Goal: Information Seeking & Learning: Understand process/instructions

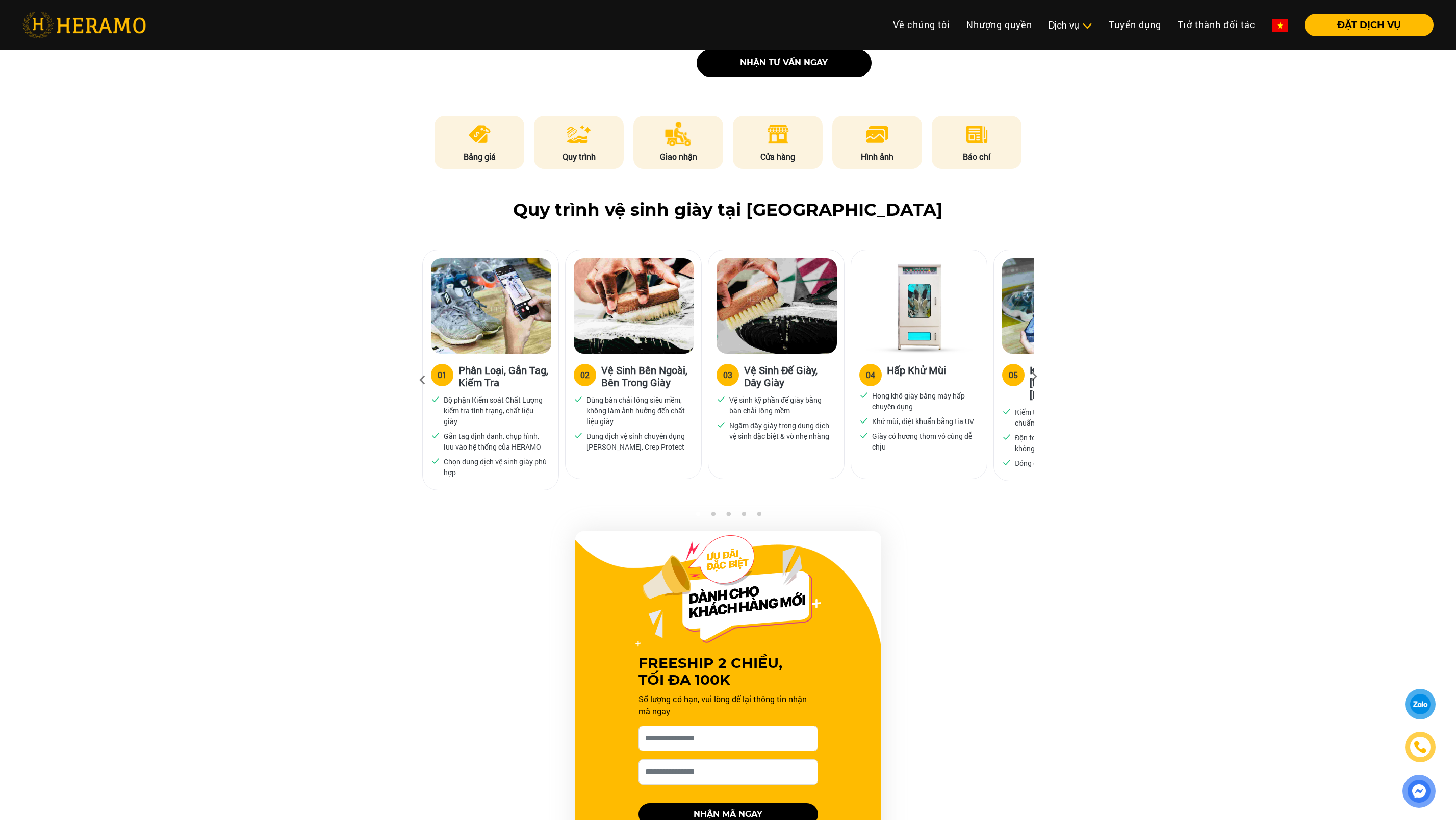
scroll to position [574, 0]
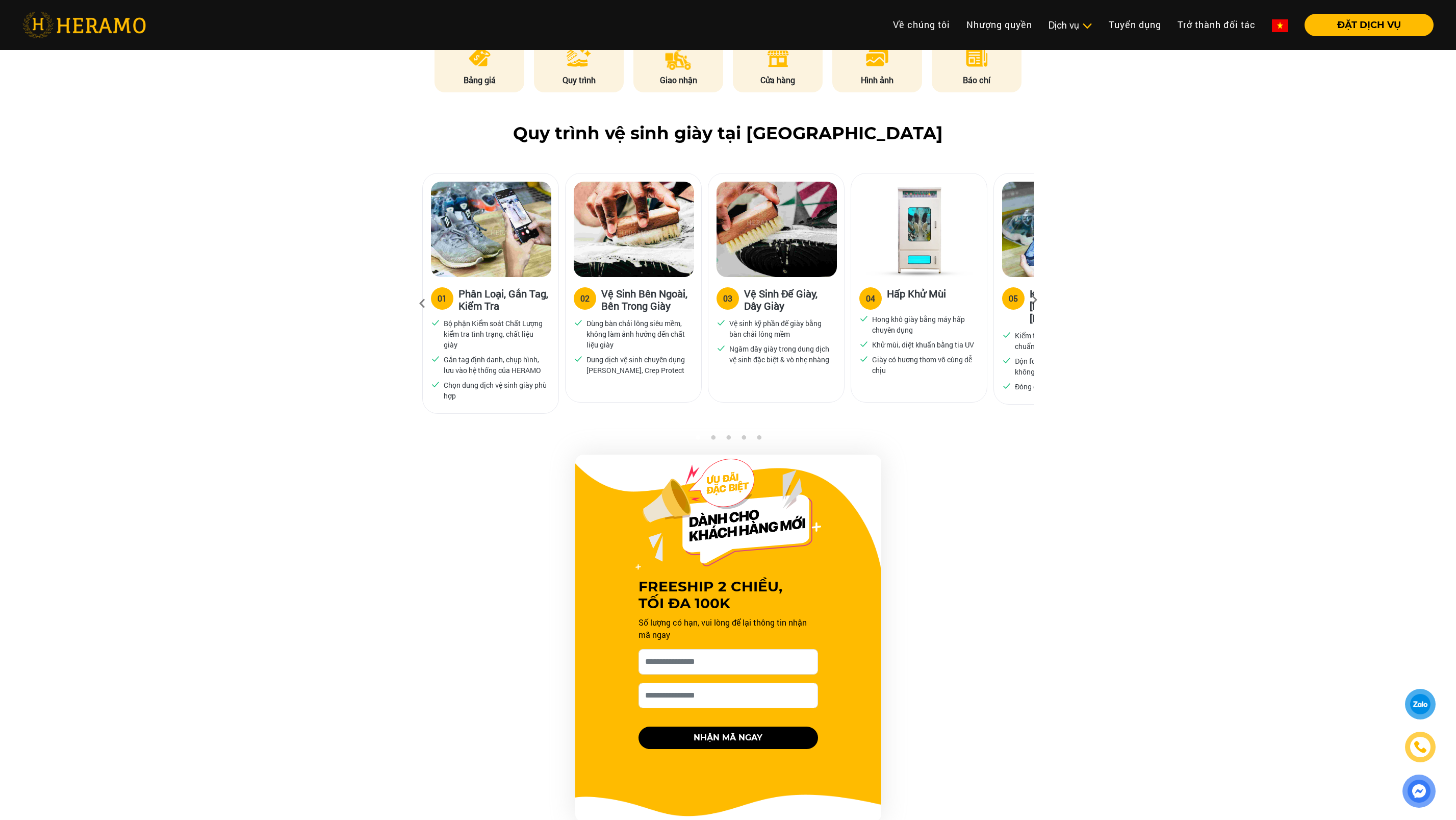
click at [1012, 294] on div "05" at bounding box center [1013, 298] width 9 height 12
click at [1016, 300] on div "05" at bounding box center [1013, 298] width 9 height 12
drag, startPoint x: 1013, startPoint y: 291, endPoint x: 1010, endPoint y: 339, distance: 48.1
click at [1013, 291] on label "05" at bounding box center [1013, 299] width 23 height 23
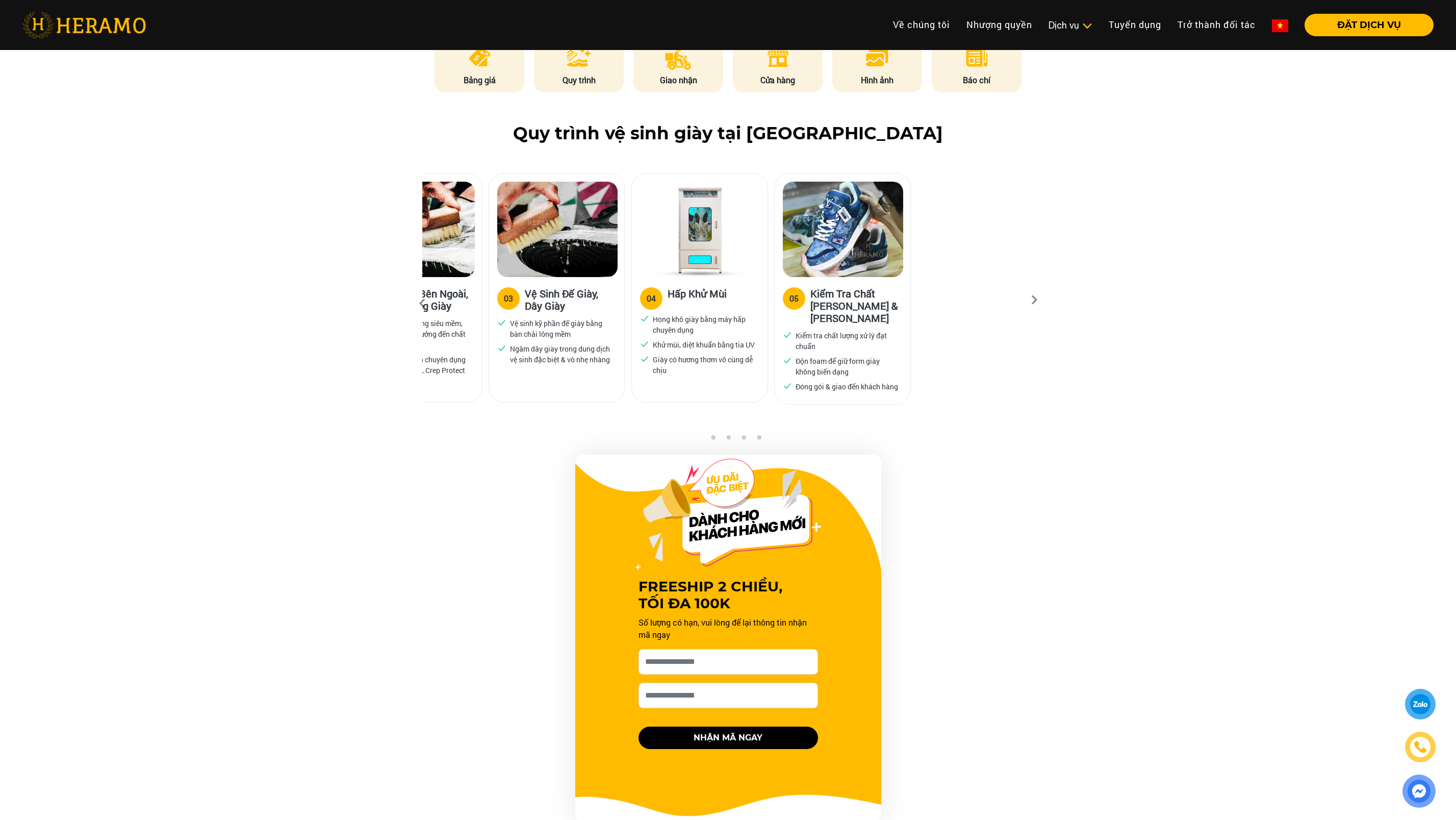
drag, startPoint x: 1008, startPoint y: 350, endPoint x: 788, endPoint y: 361, distance: 220.3
click at [788, 361] on span at bounding box center [787, 367] width 9 height 21
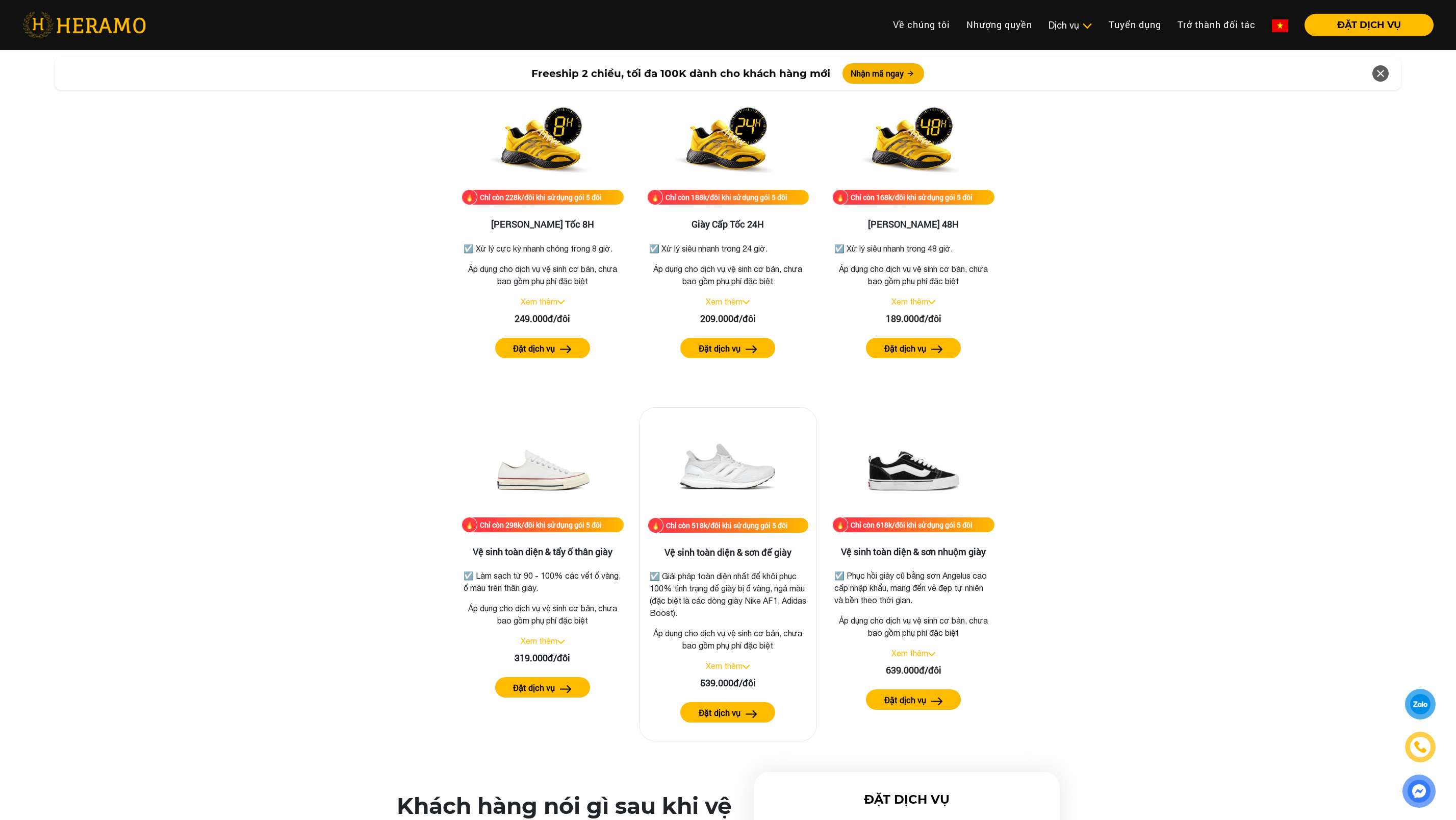
scroll to position [1339, 0]
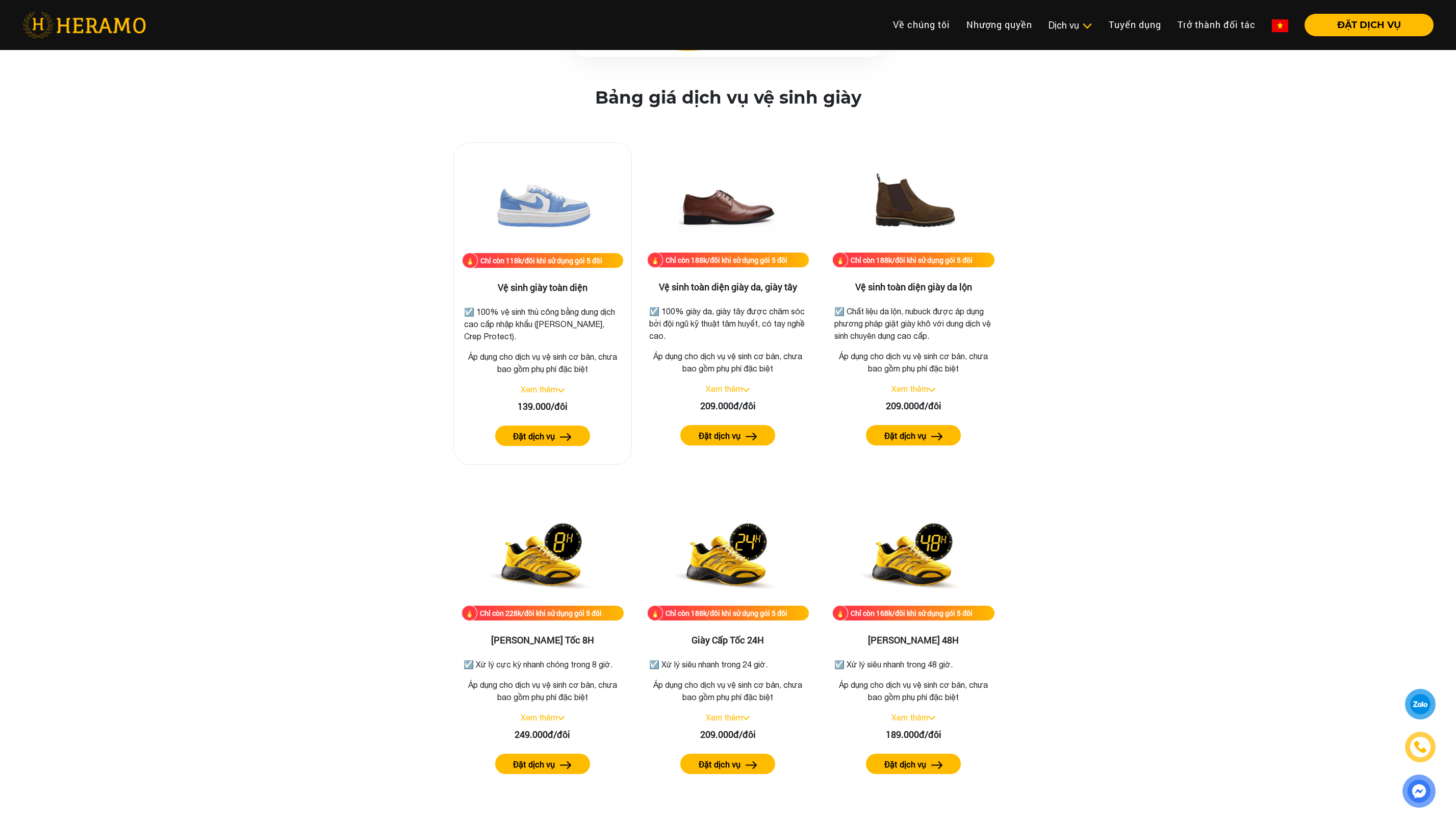
click at [547, 385] on link "Xem thêm" at bounding box center [539, 389] width 37 height 9
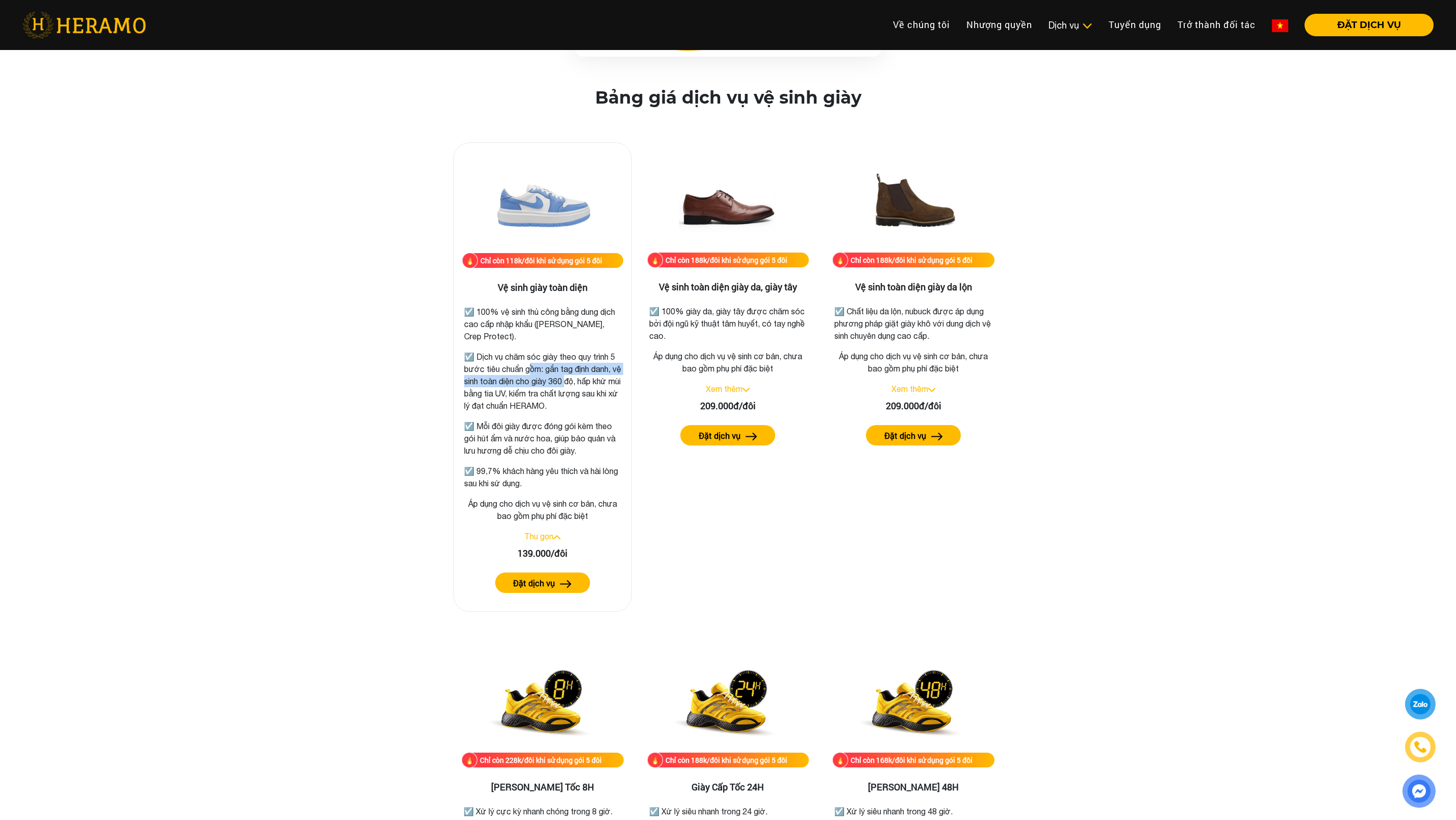
drag, startPoint x: 531, startPoint y: 363, endPoint x: 573, endPoint y: 381, distance: 45.7
click at [573, 381] on p "☑️ Dịch vụ chăm sóc giày theo quy trình 5 bước tiêu chuẩn gồm: gắn tag định dan…" at bounding box center [543, 381] width 157 height 61
drag, startPoint x: 573, startPoint y: 381, endPoint x: 482, endPoint y: 399, distance: 92.8
click at [482, 399] on p "☑️ Dịch vụ chăm sóc giày theo quy trình 5 bước tiêu chuẩn gồm: gắn tag định dan…" at bounding box center [543, 381] width 157 height 61
drag, startPoint x: 494, startPoint y: 430, endPoint x: 557, endPoint y: 428, distance: 63.0
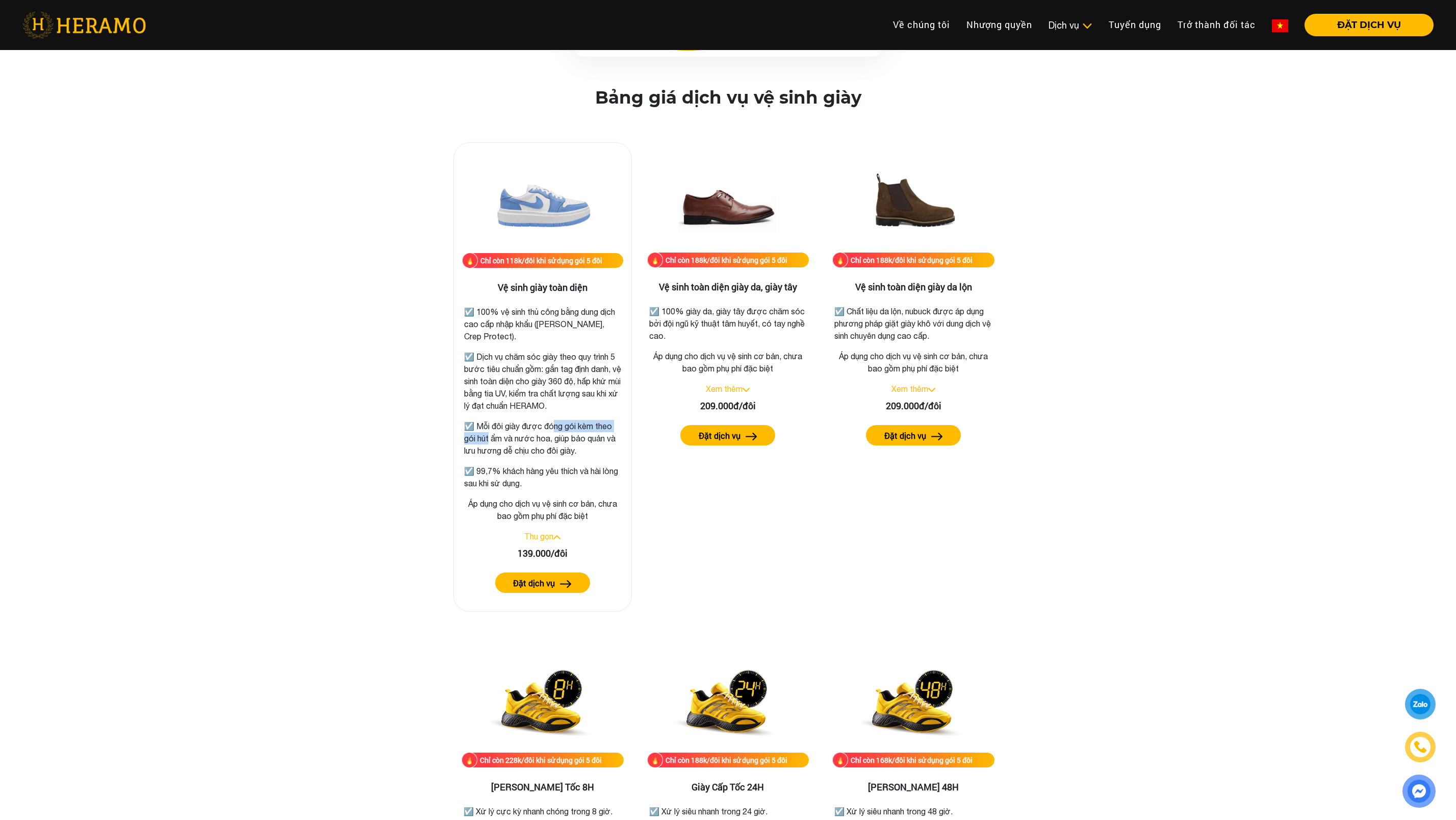
click at [555, 426] on p "☑️ Mỗi đôi giày được đóng gói kèm theo gói hút ẩm và nước hoa, giúp bảo quản và…" at bounding box center [543, 438] width 157 height 37
drag, startPoint x: 557, startPoint y: 428, endPoint x: 500, endPoint y: 442, distance: 58.7
click at [499, 441] on p "☑️ Mỗi đôi giày được đóng gói kèm theo gói hút ẩm và nước hoa, giúp bảo quản và…" at bounding box center [543, 438] width 157 height 37
click at [567, 447] on p "☑️ Mỗi đôi giày được đóng gói kèm theo gói hút ẩm và nước hoa, giúp bảo quản và…" at bounding box center [543, 438] width 157 height 37
click at [595, 453] on p "☑️ Mỗi đôi giày được đóng gói kèm theo gói hút ẩm và nước hoa, giúp bảo quản và…" at bounding box center [543, 438] width 157 height 37
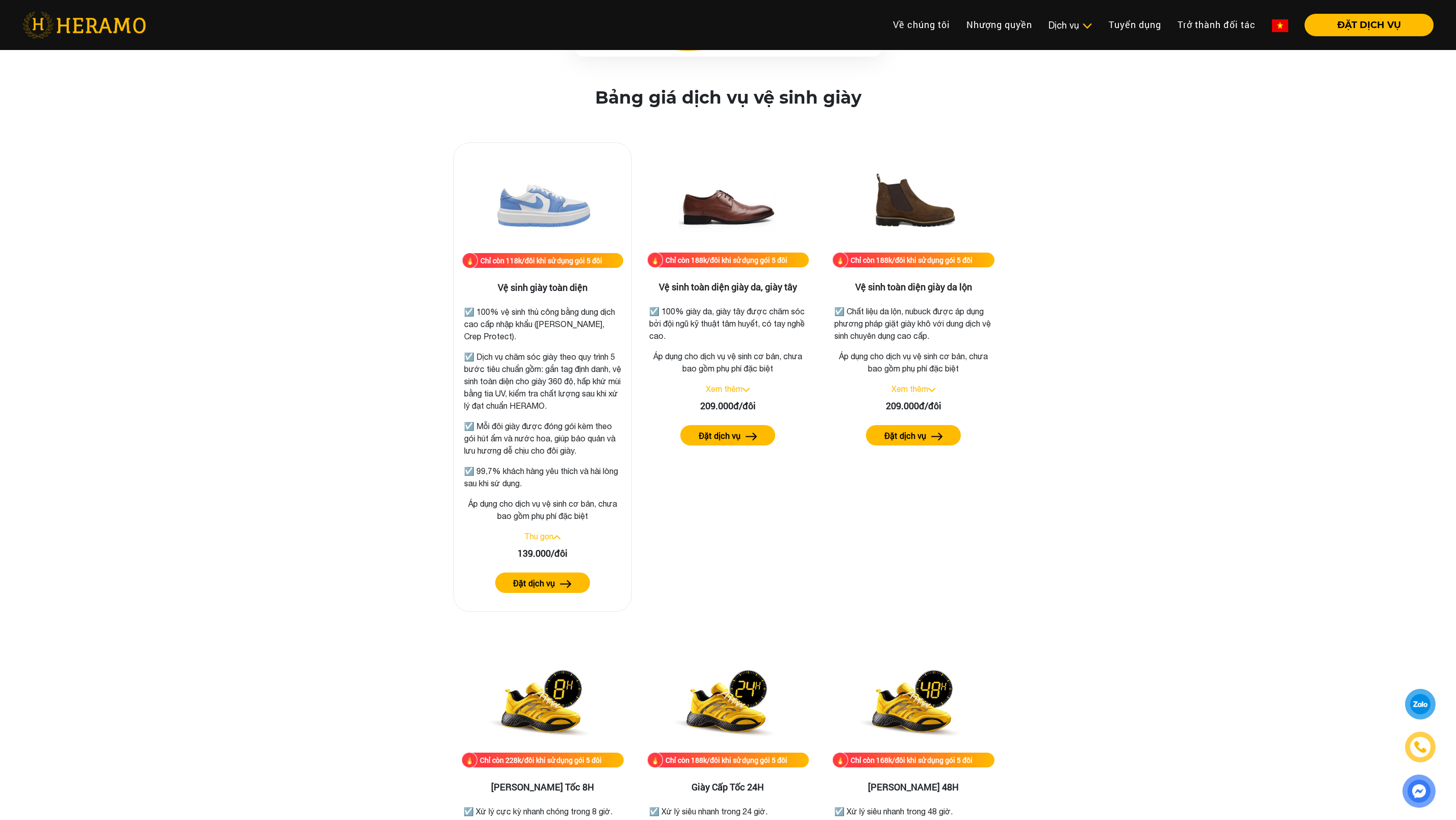
click at [557, 485] on p "☑️ 99,7% khách hàng yêu thích và hài lòng sau khi sử dụng." at bounding box center [543, 477] width 157 height 25
click at [557, 513] on p "Áp dụng cho dịch vụ vệ sinh cơ bản, chưa bao gồm phụ phí đặc biệt" at bounding box center [543, 510] width 161 height 25
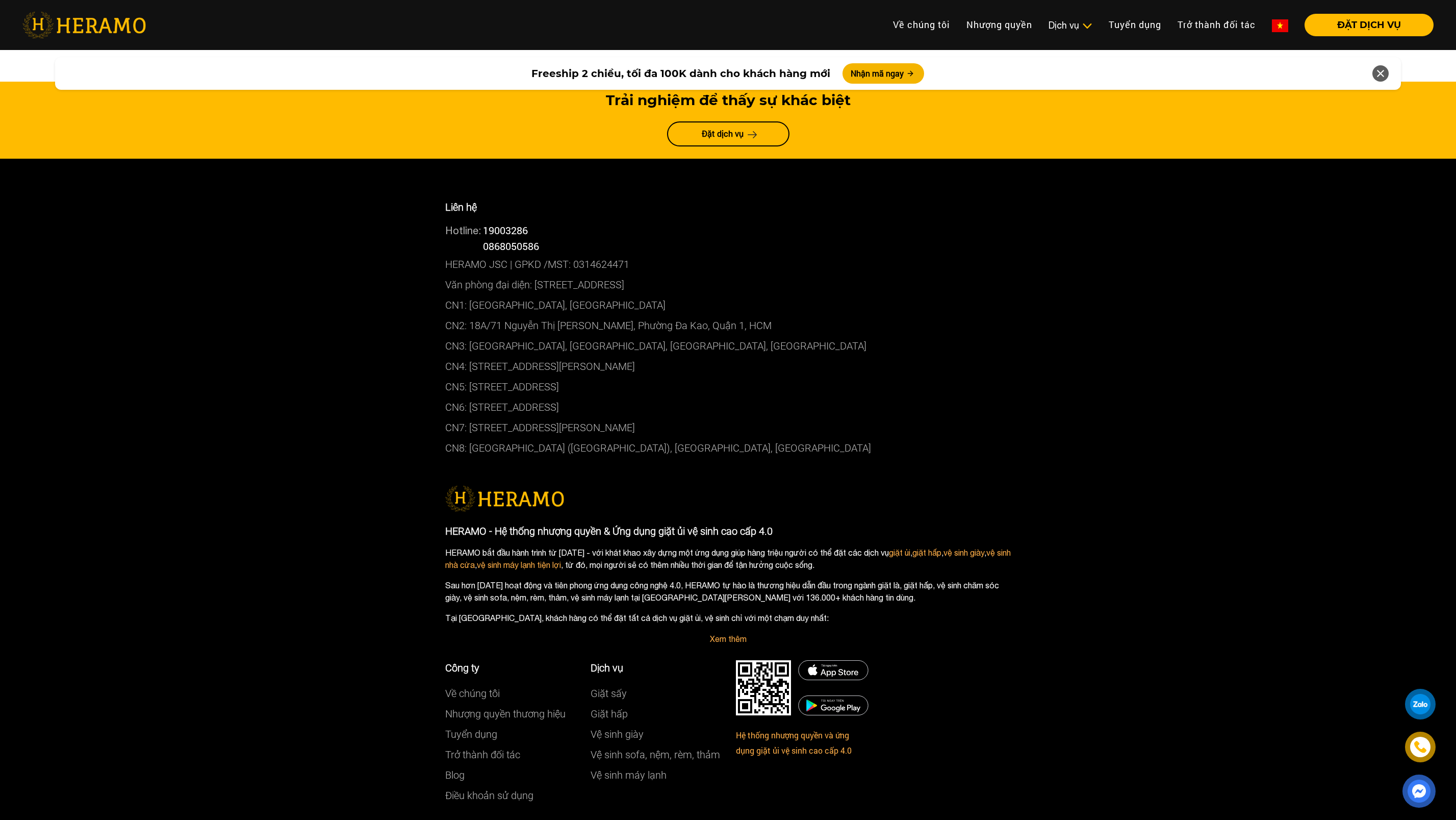
scroll to position [5546, 0]
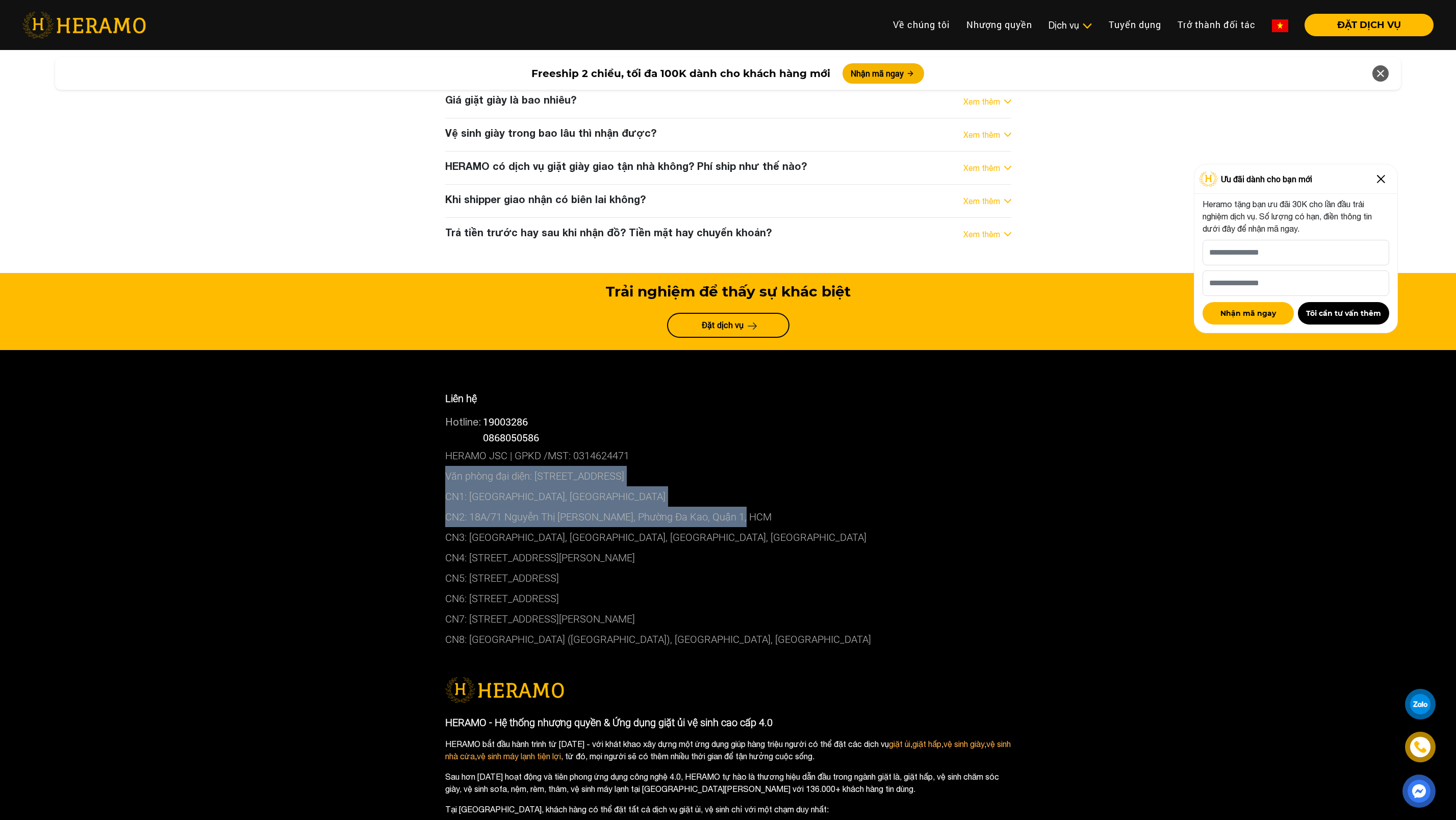
drag, startPoint x: 388, startPoint y: 383, endPoint x: 794, endPoint y: 414, distance: 407.2
click at [794, 414] on div "Liên hệ Hotline: 19003286 Hotline: 0868050586 HERAMO JSC | GPKD /MST: 031462447…" at bounding box center [728, 702] width 1456 height 704
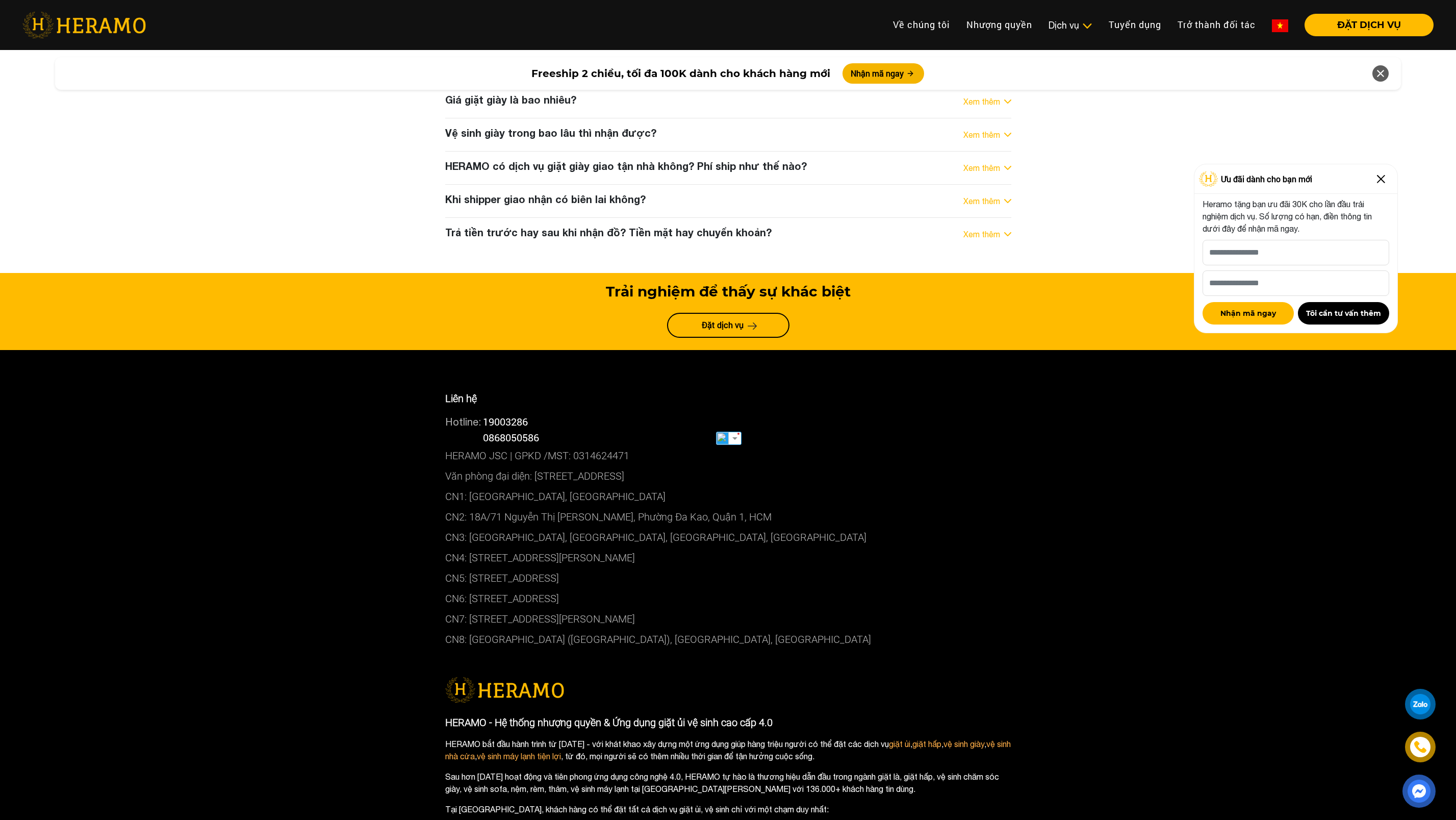
click at [660, 527] on p "CN3: [GEOGRAPHIC_DATA], [GEOGRAPHIC_DATA], [GEOGRAPHIC_DATA], [GEOGRAPHIC_DATA]" at bounding box center [728, 537] width 566 height 20
